Goal: Check status: Check status

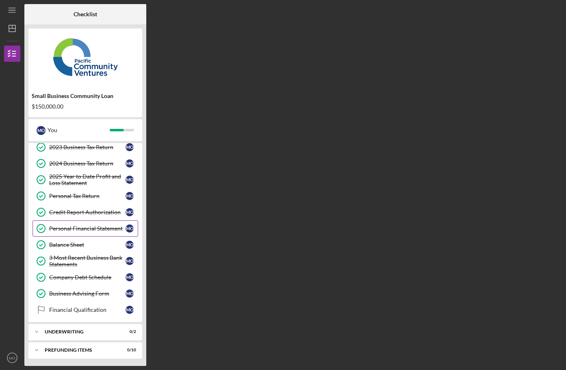
scroll to position [72, 0]
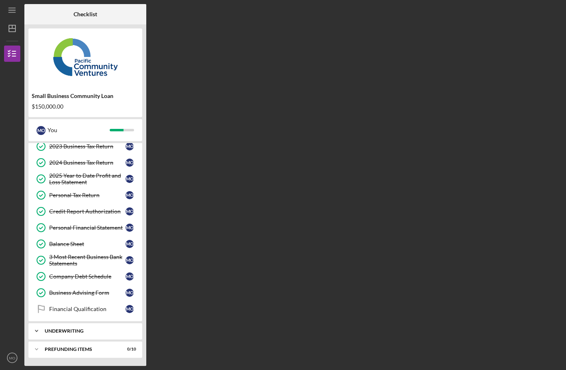
click at [82, 333] on div "Icon/Expander Underwriting 0 / 2" at bounding box center [85, 330] width 114 height 16
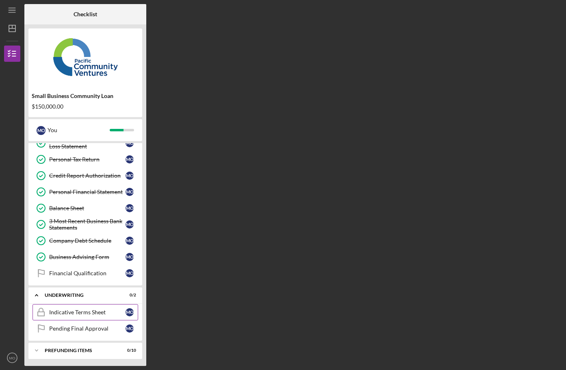
scroll to position [109, 0]
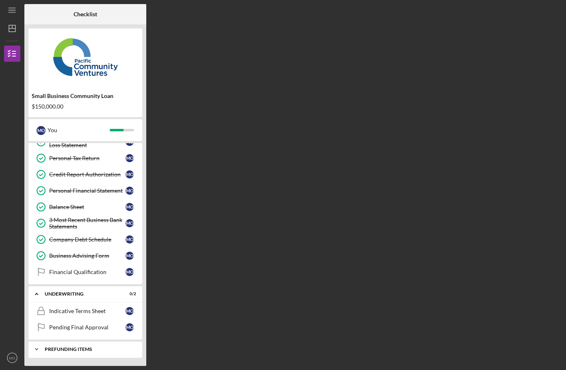
click at [71, 351] on div "Prefunding Items" at bounding box center [88, 348] width 87 height 5
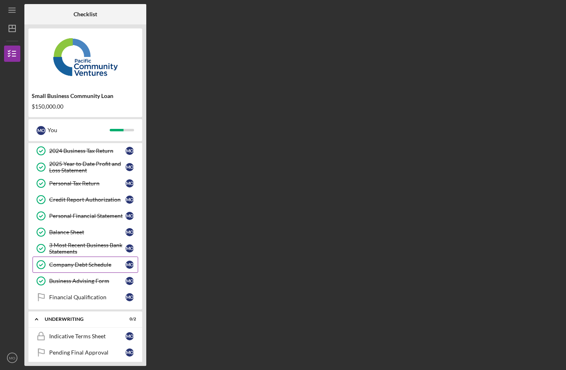
scroll to position [73, 0]
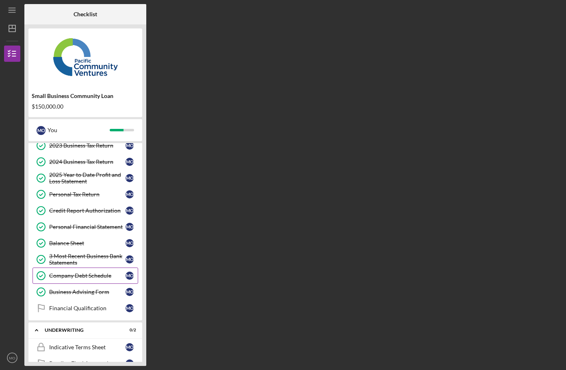
click at [67, 280] on link "Company Debt Schedule Company Debt Schedule M O" at bounding box center [85, 275] width 106 height 16
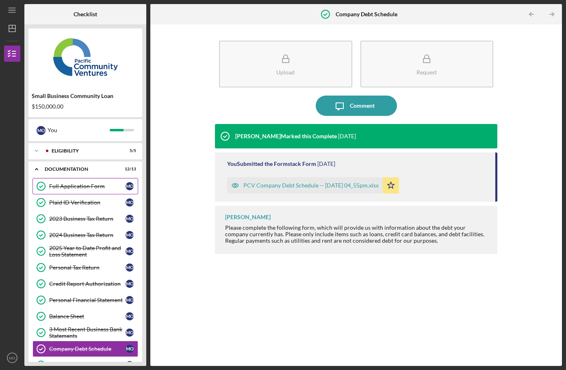
click at [72, 182] on link "Full Application Form Full Application Form M O" at bounding box center [85, 186] width 106 height 16
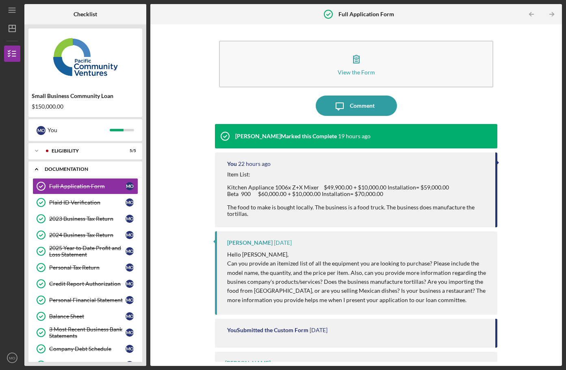
click at [70, 164] on div "Icon/Expander Documentation 12 / 13" at bounding box center [85, 169] width 114 height 17
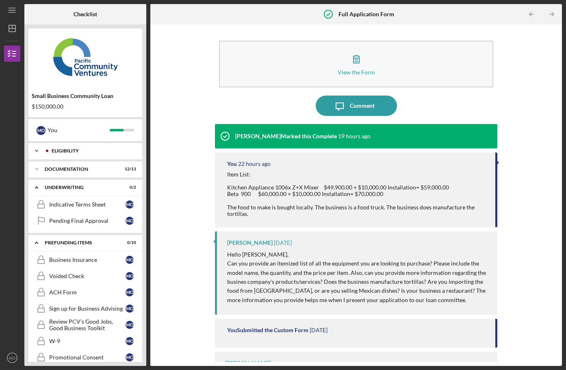
click at [77, 152] on div "Eligibility" at bounding box center [92, 150] width 80 height 5
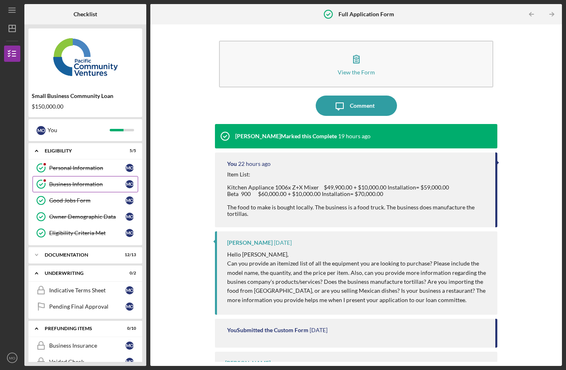
click at [68, 180] on link "Business Information Business Information M O" at bounding box center [85, 184] width 106 height 16
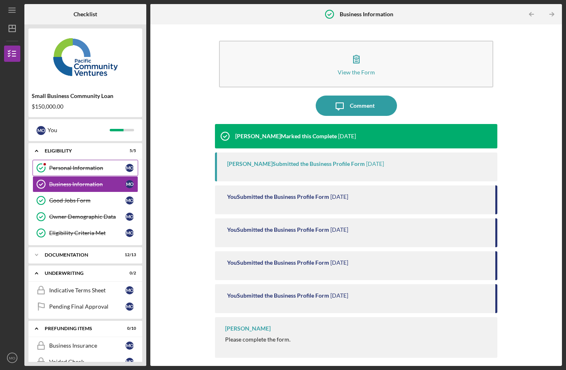
click at [69, 168] on div "Personal Information" at bounding box center [87, 167] width 76 height 6
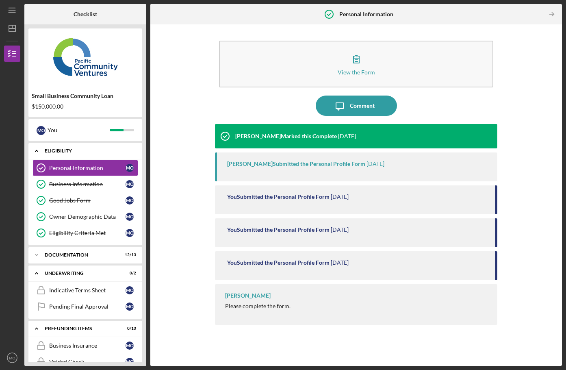
click at [100, 151] on div "Eligibility" at bounding box center [88, 150] width 87 height 5
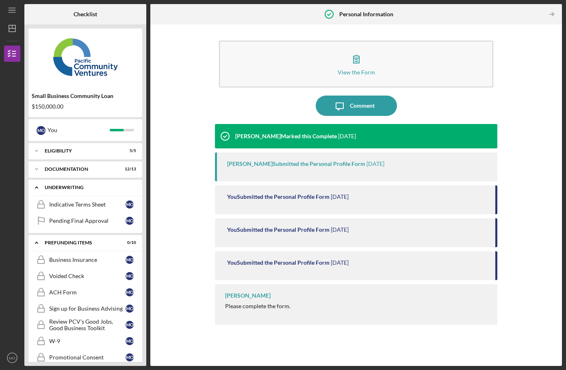
click at [75, 188] on div "Underwriting" at bounding box center [88, 187] width 87 height 5
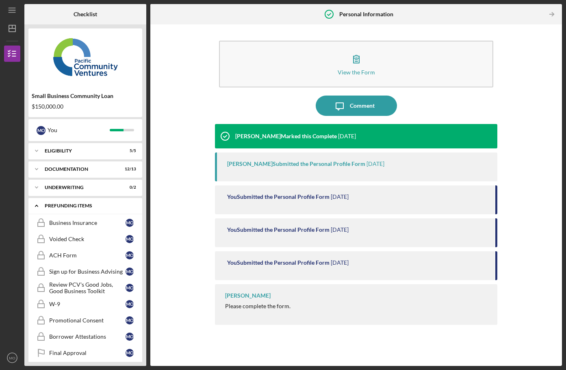
click at [70, 206] on div "Prefunding Items" at bounding box center [88, 205] width 87 height 5
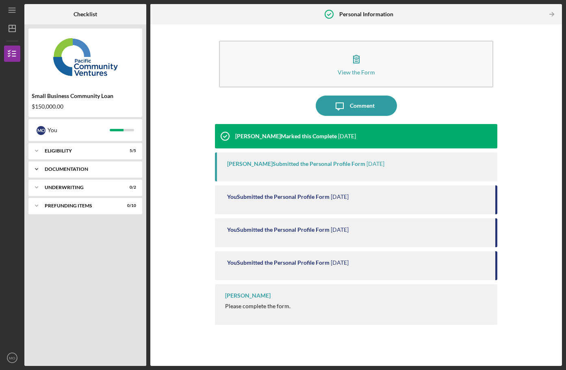
click at [77, 170] on div "Documentation" at bounding box center [88, 169] width 87 height 5
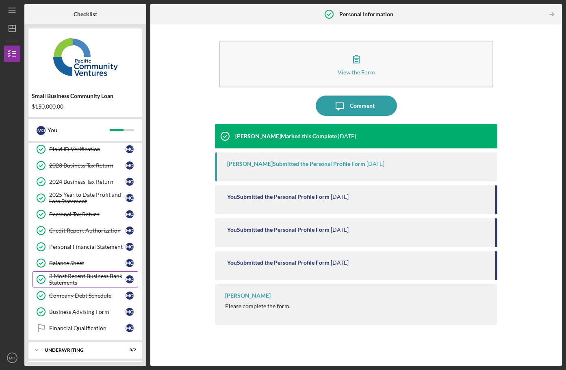
scroll to position [72, 0]
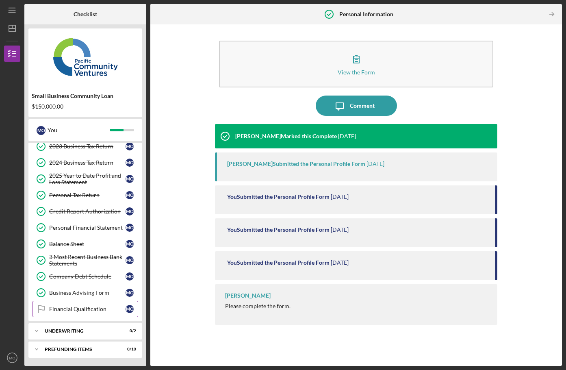
click at [72, 308] on div "Financial Qualification" at bounding box center [87, 308] width 76 height 6
